Goal: Find specific page/section: Find specific page/section

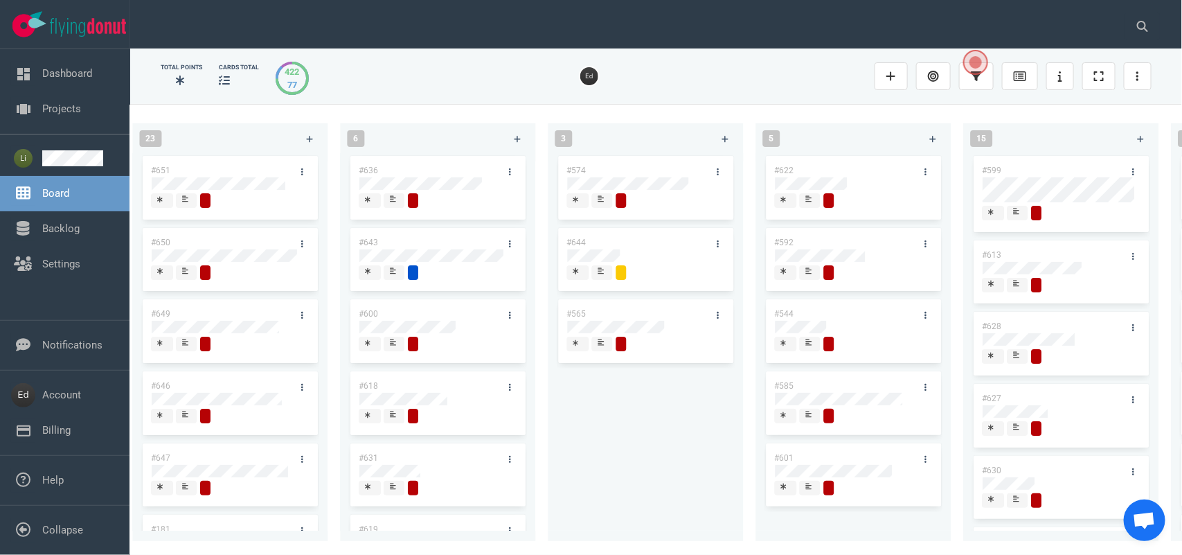
scroll to position [346, 0]
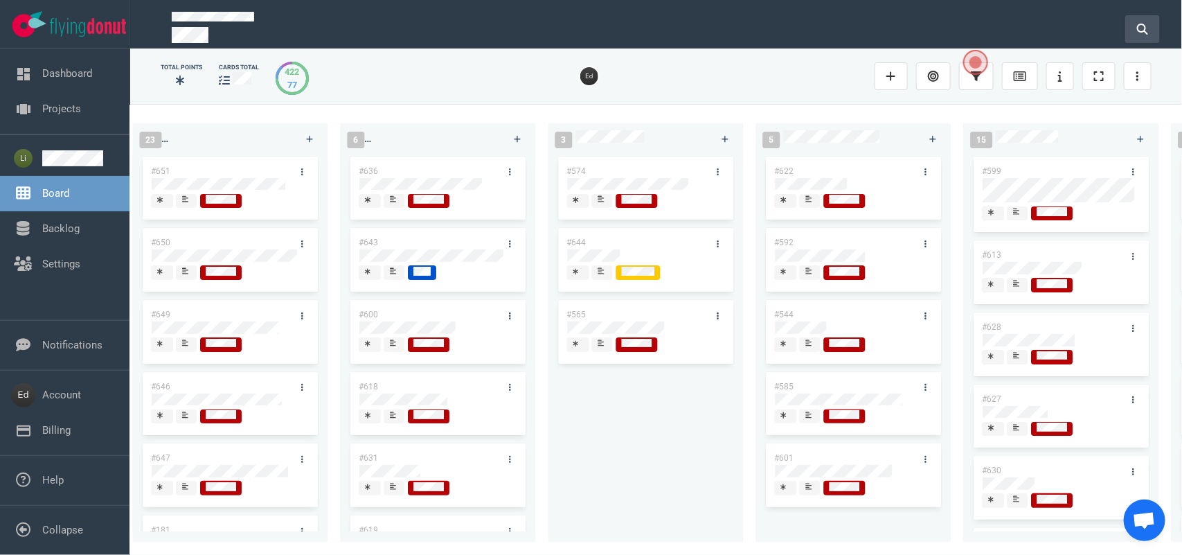
click at [1130, 18] on button at bounding box center [1142, 29] width 35 height 28
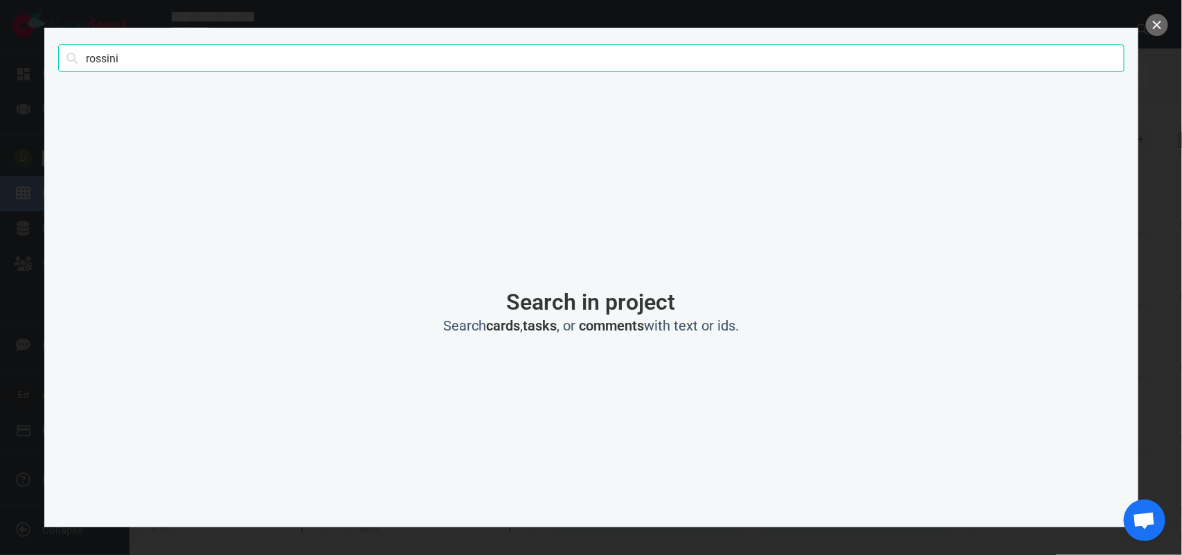
click at [91, 54] on input "rossini" at bounding box center [591, 58] width 1067 height 28
type input "grace"
click button "Search" at bounding box center [0, 0] width 0 height 0
click at [1158, 23] on button "close" at bounding box center [1157, 25] width 22 height 22
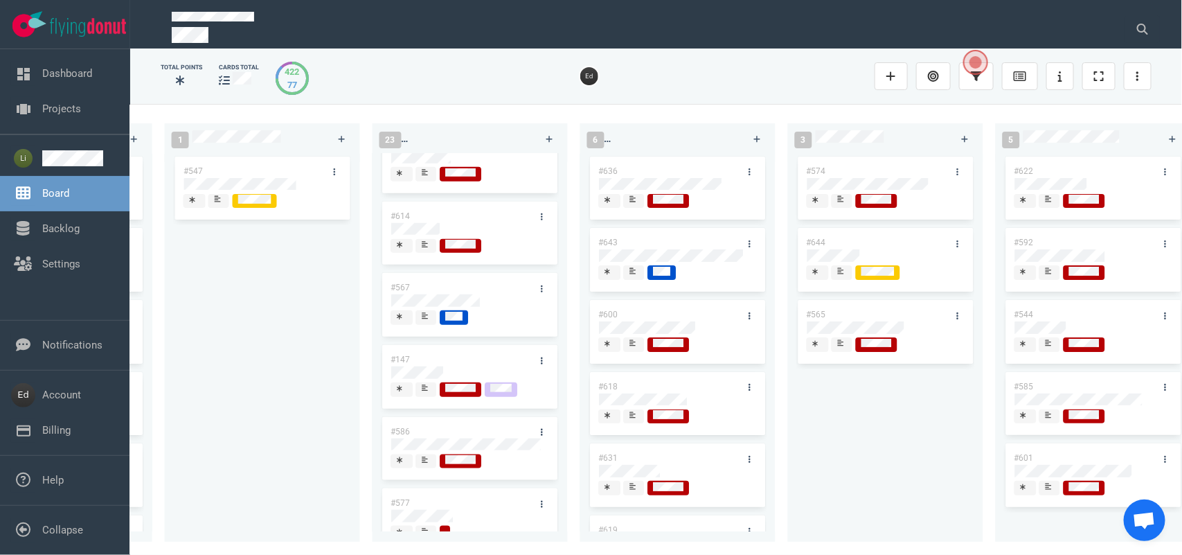
scroll to position [606, 0]
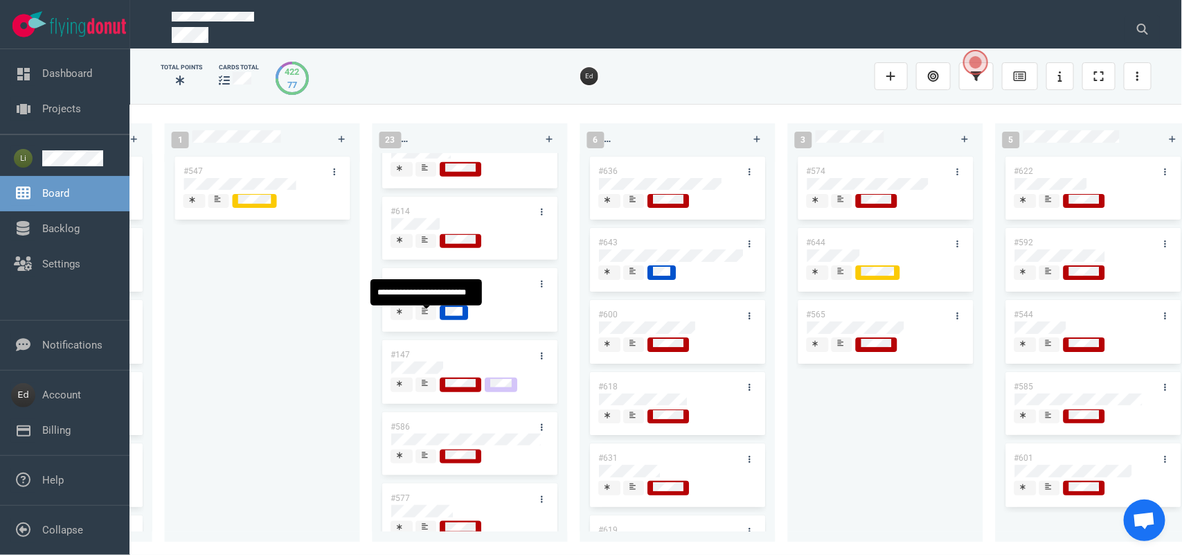
click at [419, 315] on span at bounding box center [426, 312] width 21 height 15
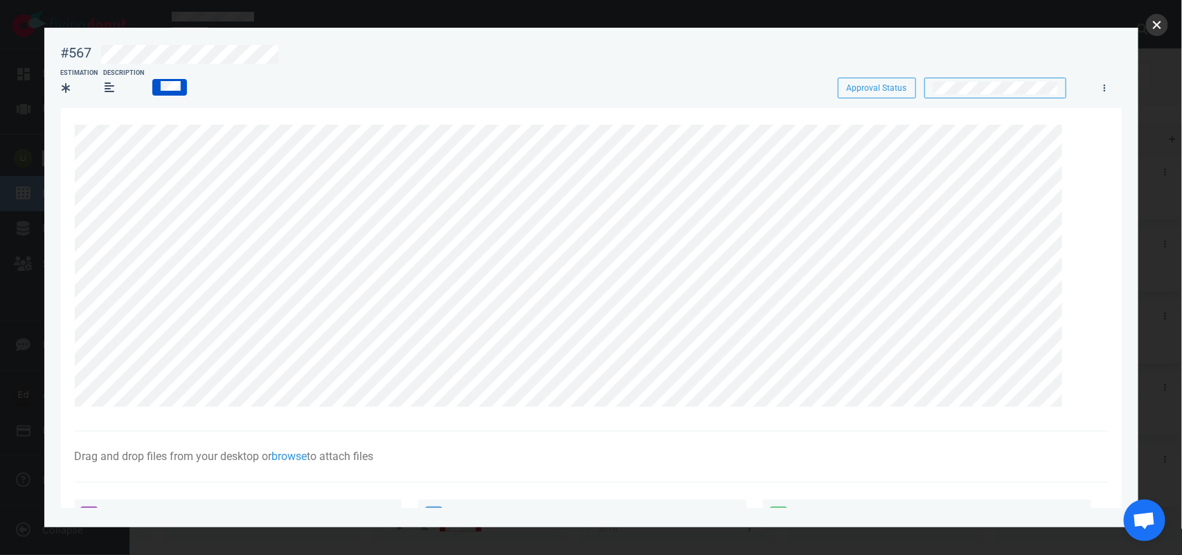
click at [1151, 25] on button "close" at bounding box center [1157, 25] width 22 height 22
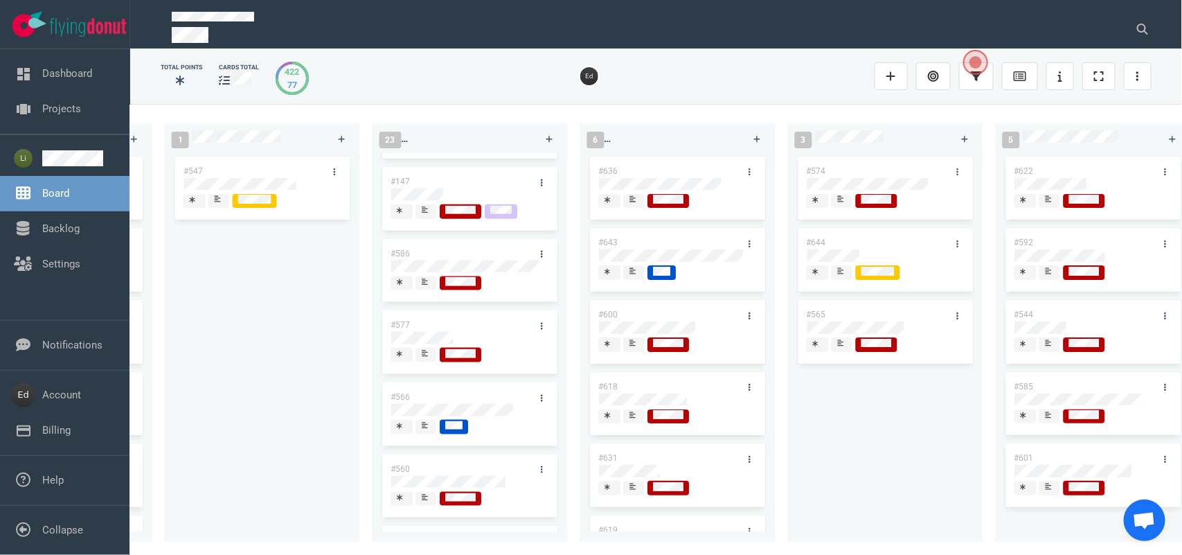
scroll to position [866, 0]
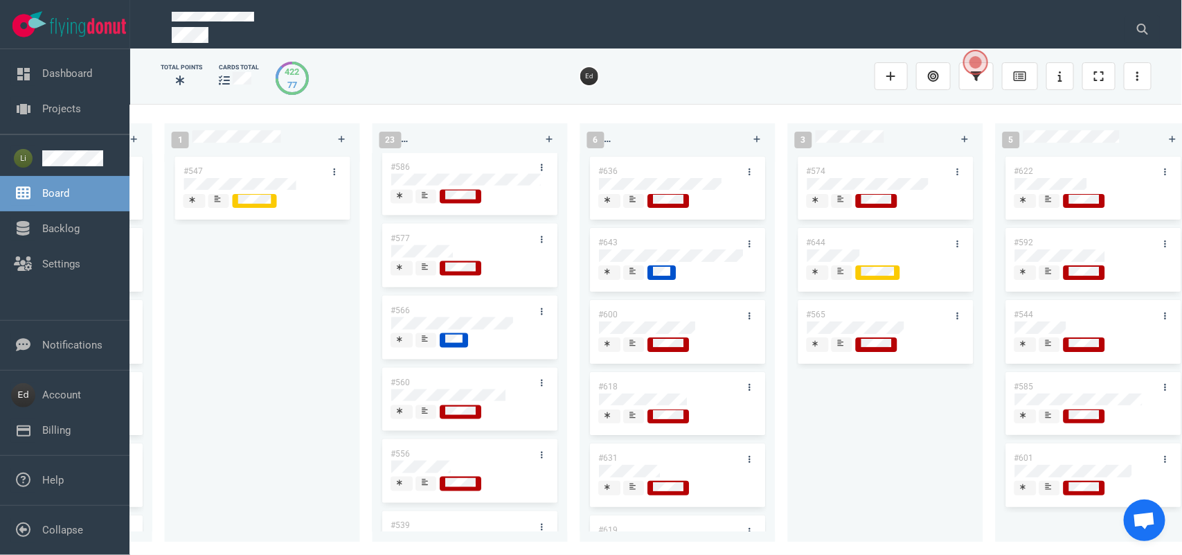
click at [431, 347] on div at bounding box center [427, 340] width 10 height 15
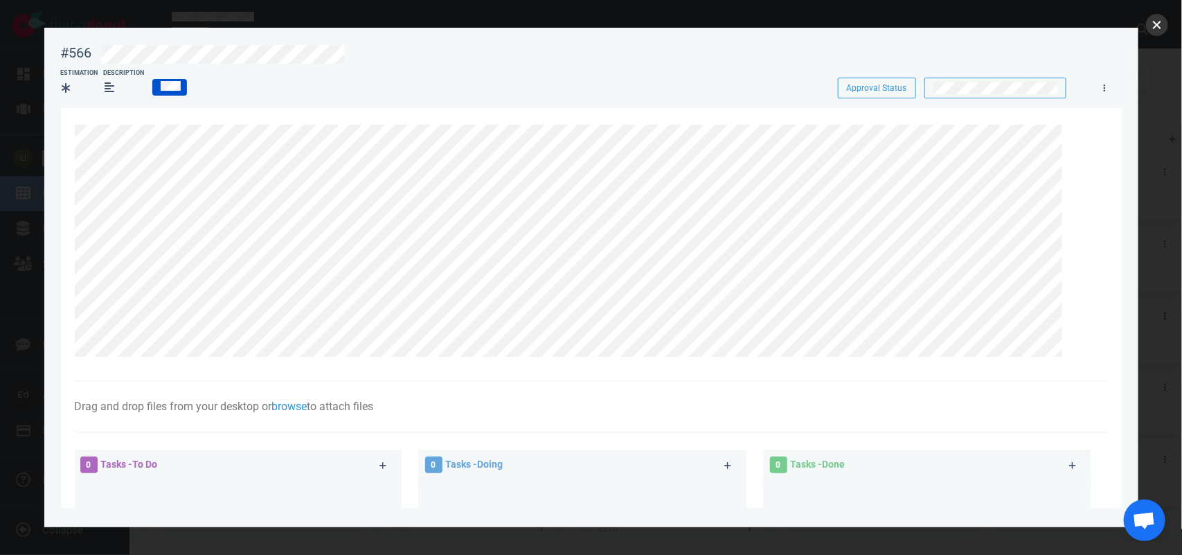
click at [1161, 25] on button "close" at bounding box center [1157, 25] width 22 height 22
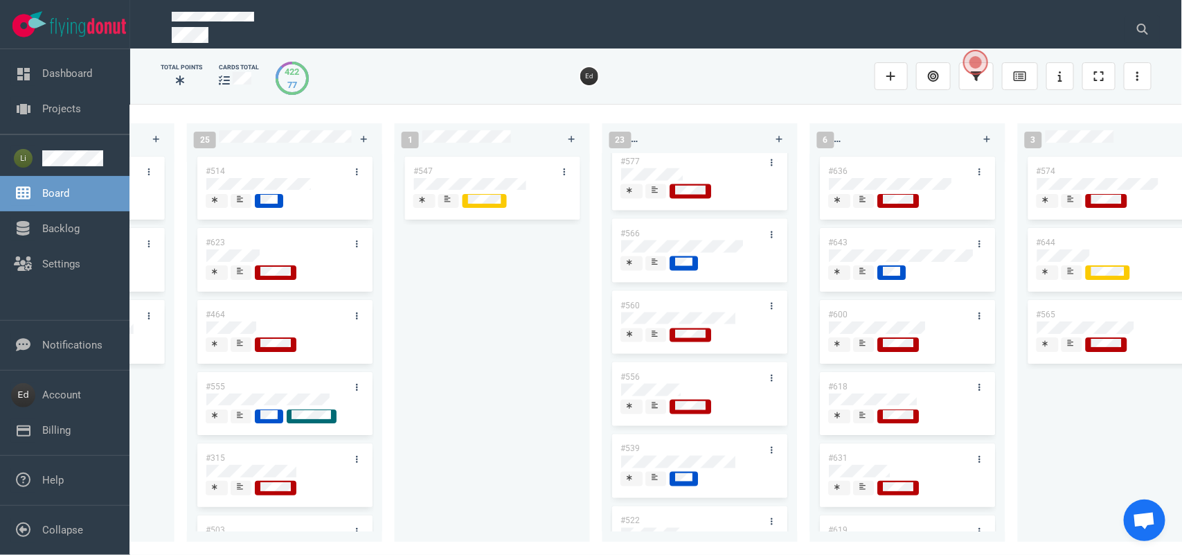
scroll to position [0, 778]
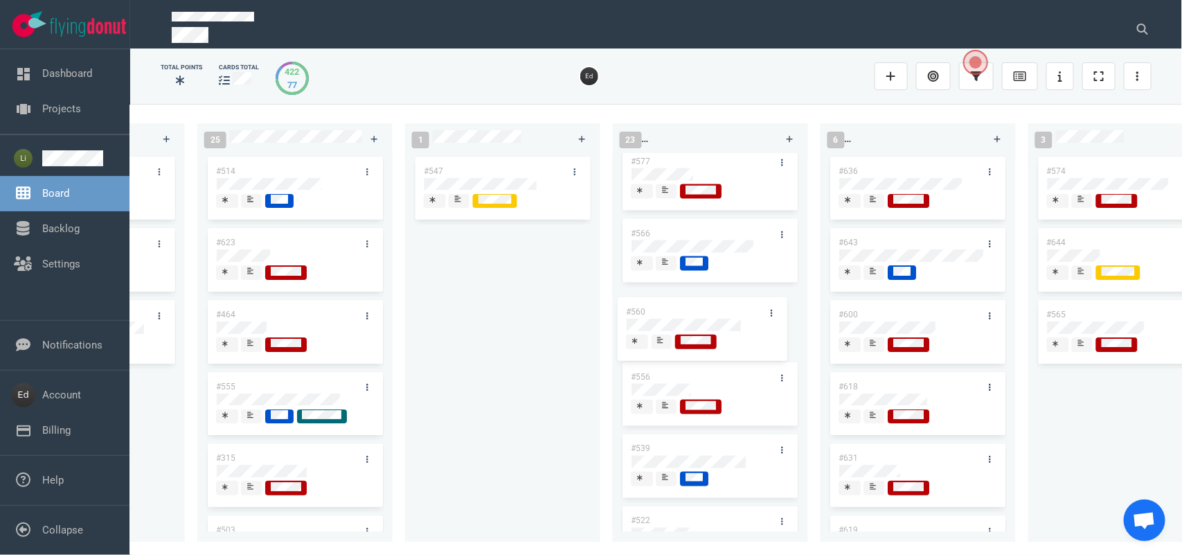
click at [681, 306] on div "#651 #650 #649 #646 #647 #181 #626 #558 #621 #614 #567 #147 #586 #577 #566 #560…" at bounding box center [710, 342] width 195 height 377
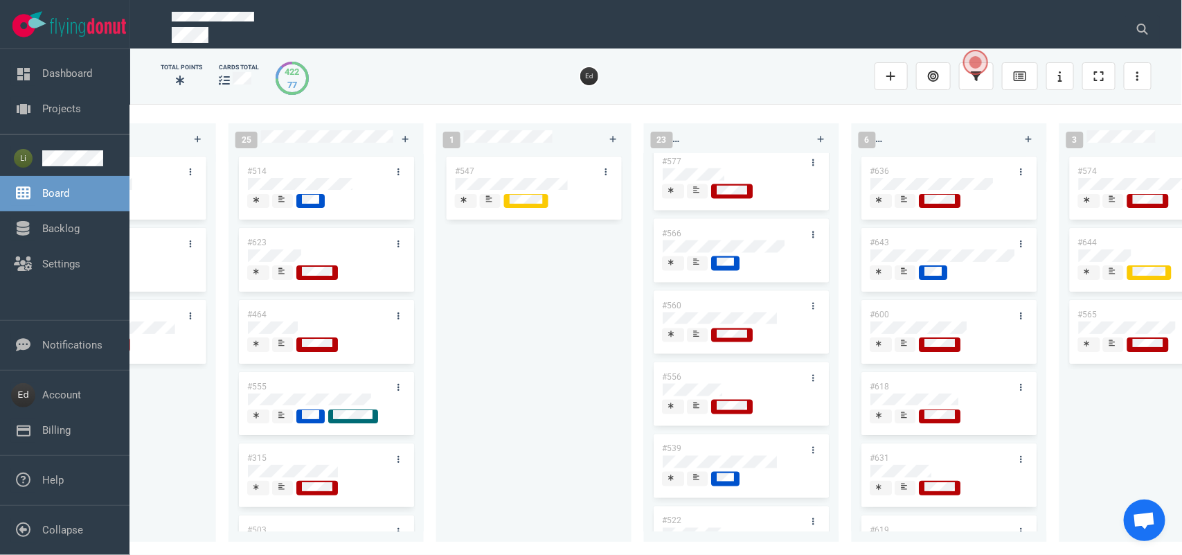
scroll to position [0, 755]
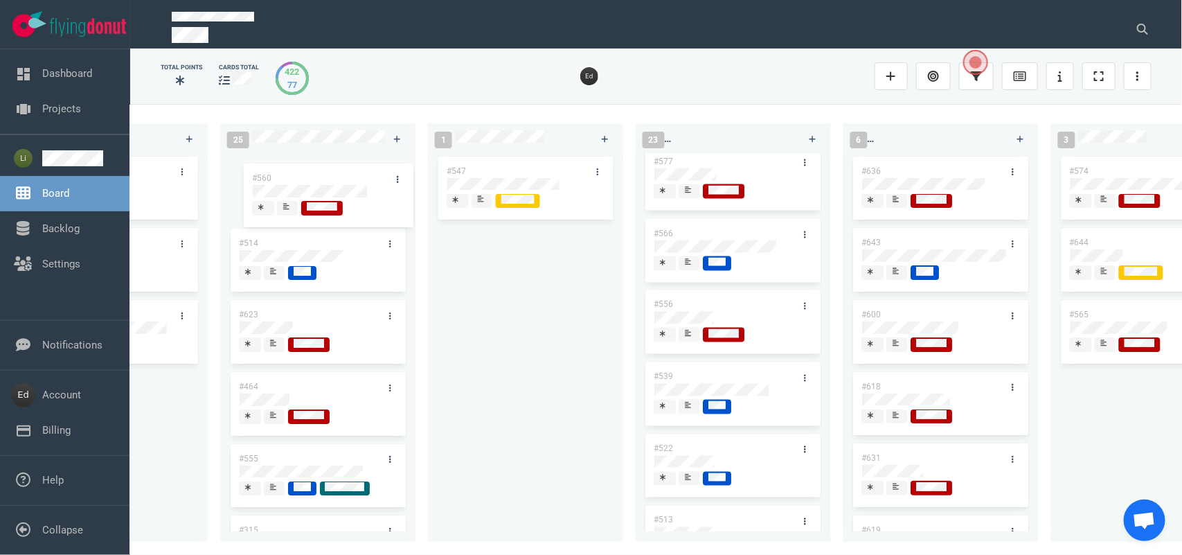
drag, startPoint x: 717, startPoint y: 310, endPoint x: 315, endPoint y: 177, distance: 423.5
click at [315, 177] on div "0 2 #653 #652 12 #641 #639 #634 #635 #608 #611 #602 #603 #548 3 #482 #390 #331 …" at bounding box center [656, 329] width 1052 height 450
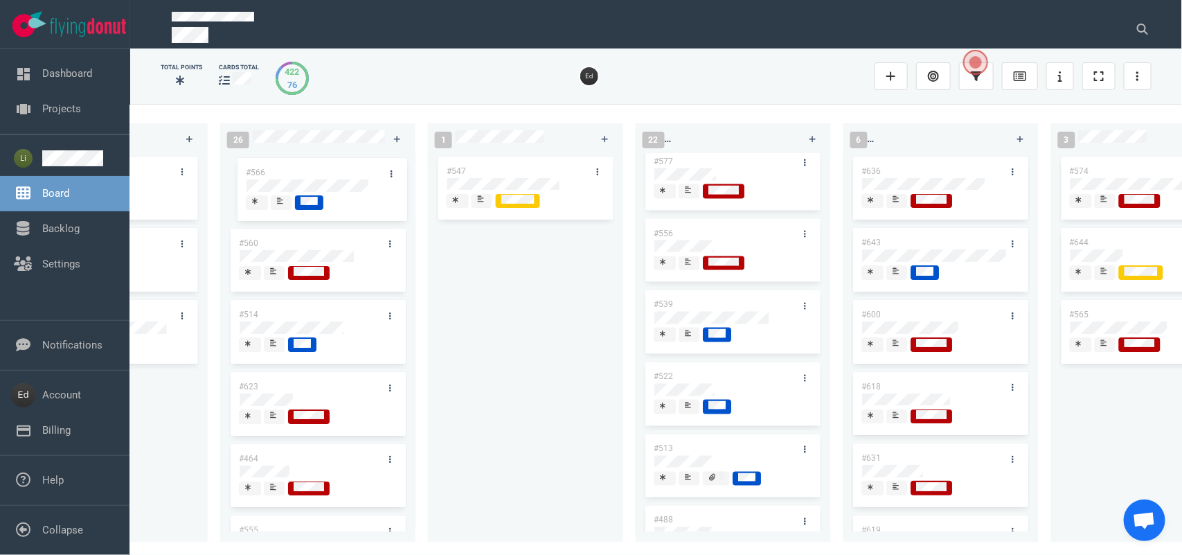
drag, startPoint x: 724, startPoint y: 240, endPoint x: 316, endPoint y: 174, distance: 413.9
click at [316, 174] on div "0 2 #653 #652 12 #641 #639 #634 #635 #608 #611 #602 #603 #548 3 #482 #390 #331 …" at bounding box center [656, 329] width 1052 height 450
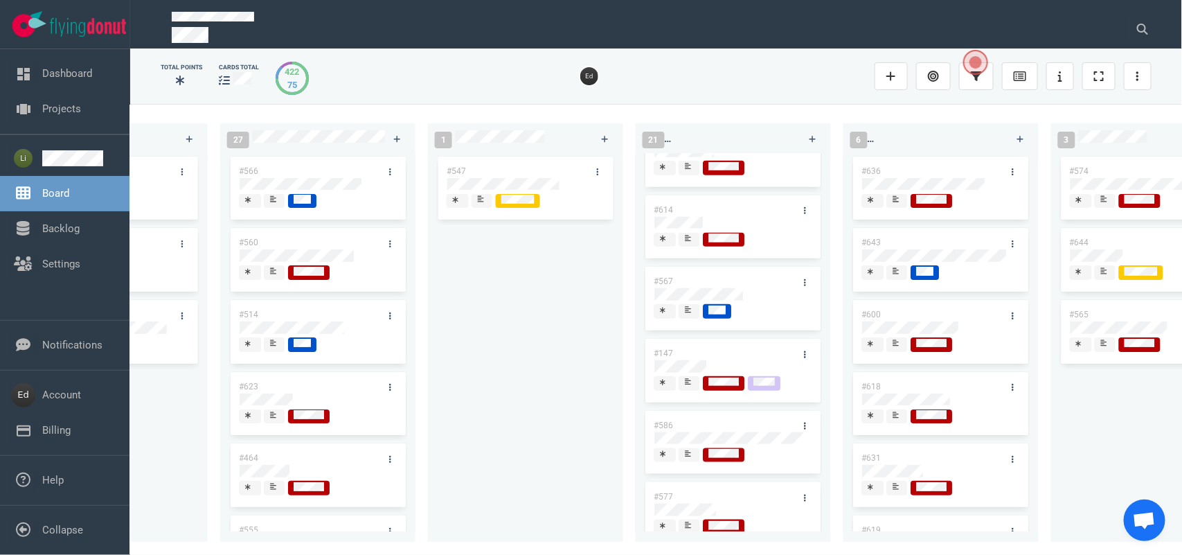
scroll to position [596, 0]
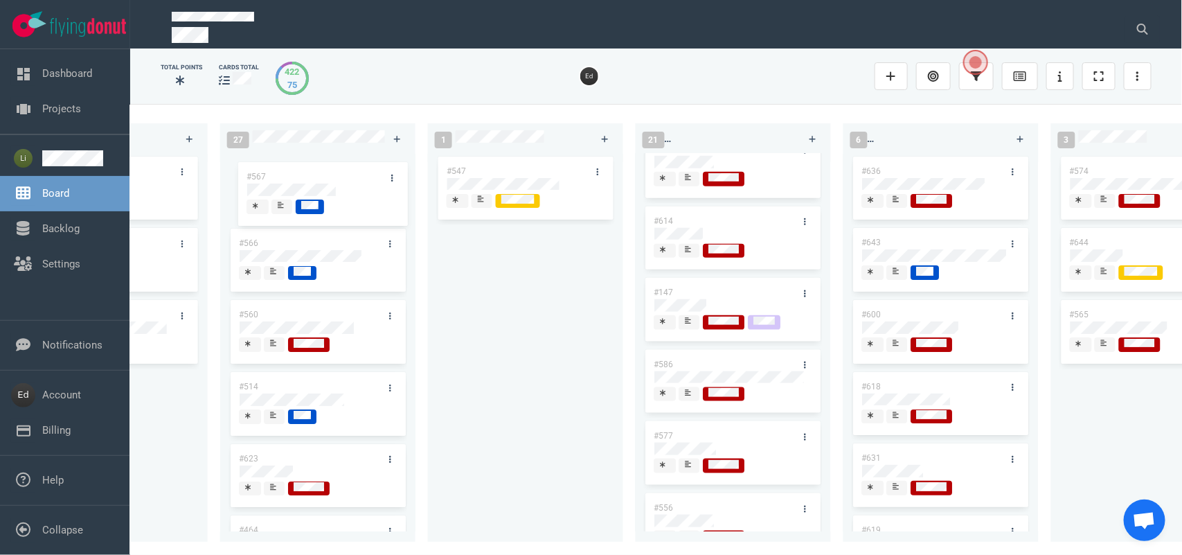
drag, startPoint x: 714, startPoint y: 291, endPoint x: 306, endPoint y: 172, distance: 424.9
click at [306, 172] on div "0 2 #653 #652 12 #641 #639 #634 #635 #608 #611 #602 #603 #548 3 #482 #390 #331 …" at bounding box center [656, 329] width 1052 height 450
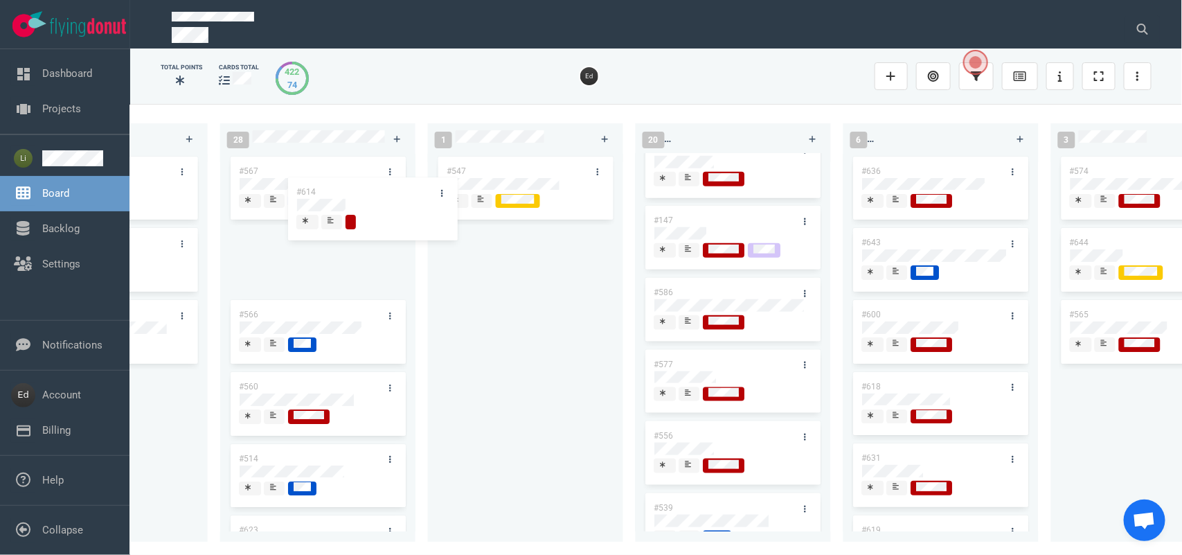
drag, startPoint x: 742, startPoint y: 216, endPoint x: 332, endPoint y: 161, distance: 413.7
click at [332, 161] on div "0 2 #653 #652 12 #641 #639 #634 #635 #608 #611 #602 #603 #548 3 #482 #390 #331 …" at bounding box center [656, 329] width 1052 height 450
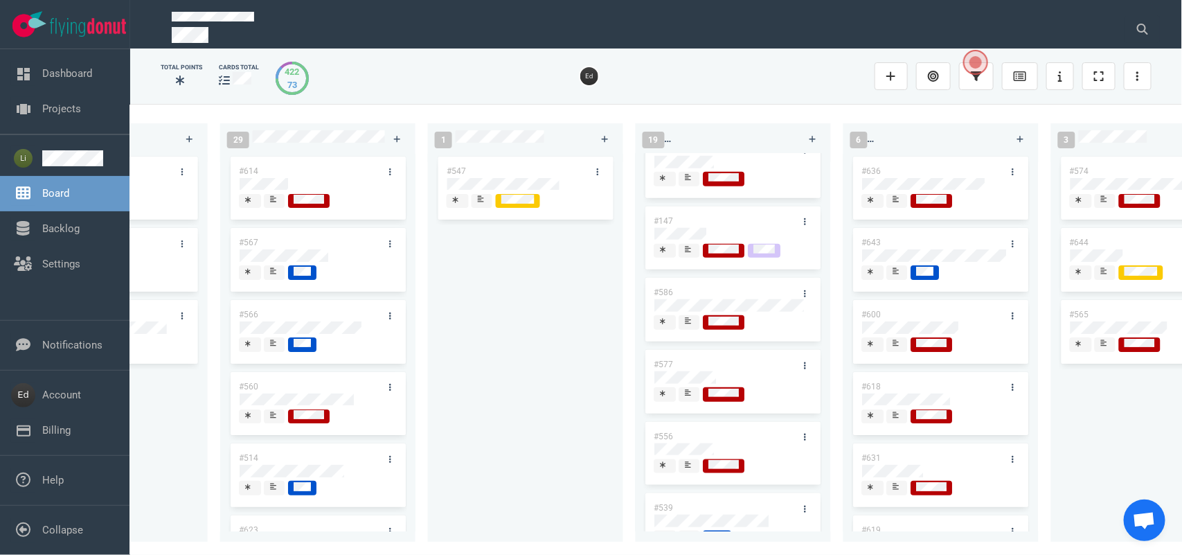
click at [268, 197] on span at bounding box center [274, 201] width 21 height 15
